Goal: Task Accomplishment & Management: Complete application form

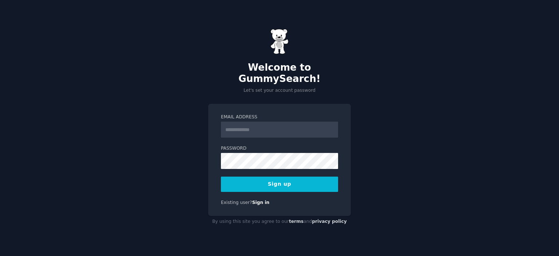
click at [243, 121] on input "Email Address" at bounding box center [279, 129] width 117 height 16
type input "**********"
click at [275, 176] on button "Sign up" at bounding box center [279, 183] width 117 height 15
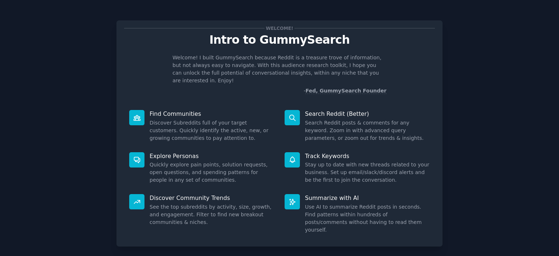
click at [219, 110] on p "Find Communities" at bounding box center [211, 114] width 125 height 8
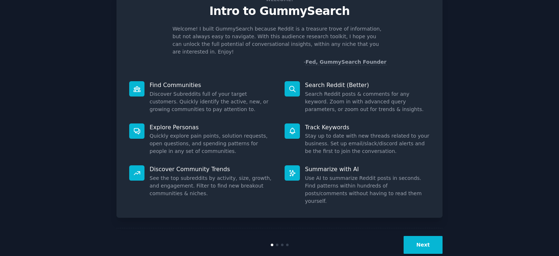
click at [421, 236] on button "Next" at bounding box center [422, 245] width 39 height 18
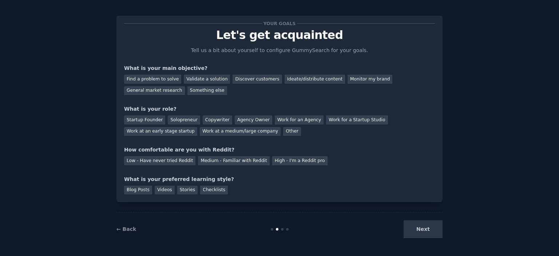
scroll to position [4, 0]
click at [156, 79] on div "Find a problem to solve" at bounding box center [152, 79] width 57 height 9
click at [194, 75] on div "Validate a solution" at bounding box center [207, 79] width 46 height 9
click at [156, 79] on div "Find a problem to solve" at bounding box center [152, 79] width 57 height 9
click at [140, 119] on div "Startup Founder" at bounding box center [144, 120] width 41 height 9
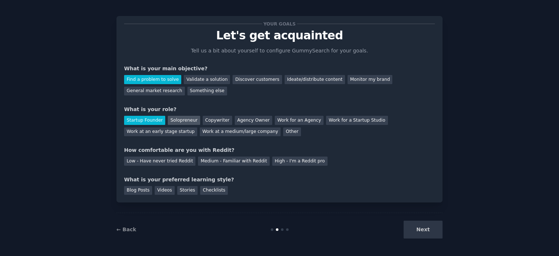
click at [171, 119] on div "Solopreneur" at bounding box center [184, 120] width 32 height 9
click at [228, 160] on div "Medium - Familiar with Reddit" at bounding box center [233, 160] width 71 height 9
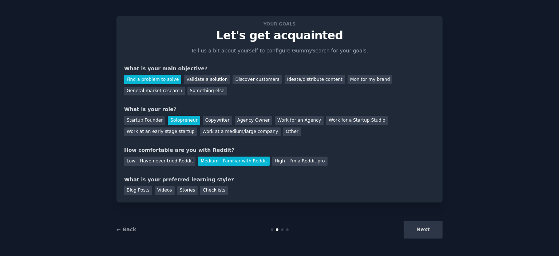
click at [423, 227] on div "Next" at bounding box center [387, 229] width 109 height 18
click at [143, 187] on div "Blog Posts" at bounding box center [138, 190] width 28 height 9
click at [424, 233] on button "Next" at bounding box center [422, 229] width 39 height 18
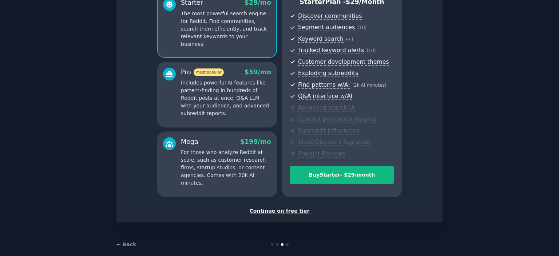
scroll to position [83, 0]
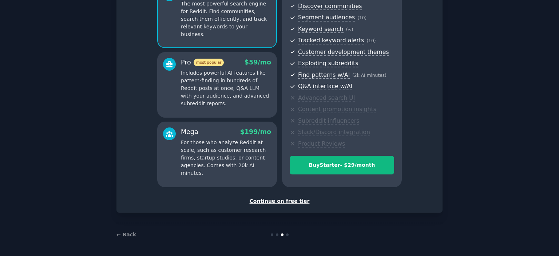
click at [271, 204] on div "Continue on free tier" at bounding box center [279, 201] width 311 height 8
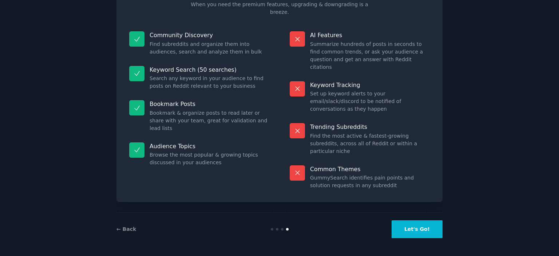
scroll to position [27, 0]
